Goal: Task Accomplishment & Management: Manage account settings

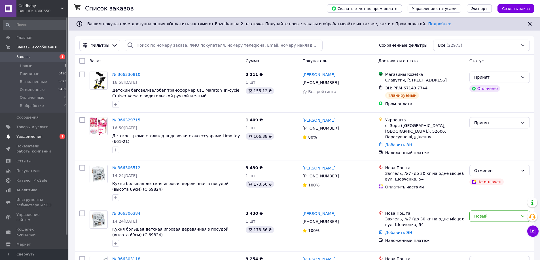
click at [32, 136] on span "Уведомления" at bounding box center [29, 136] width 26 height 5
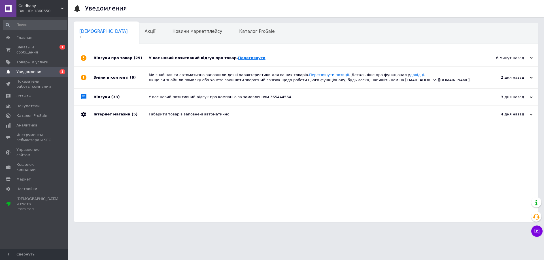
click at [238, 57] on link "Переглянути" at bounding box center [251, 58] width 27 height 4
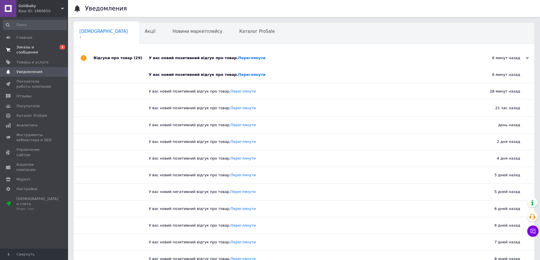
click at [32, 47] on span "Заказы и сообщения" at bounding box center [34, 50] width 36 height 10
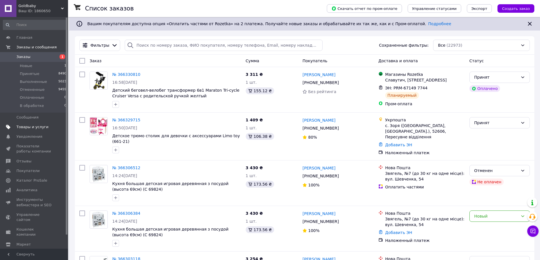
click at [31, 124] on link "Товары и услуги" at bounding box center [35, 127] width 70 height 10
